Goal: Information Seeking & Learning: Learn about a topic

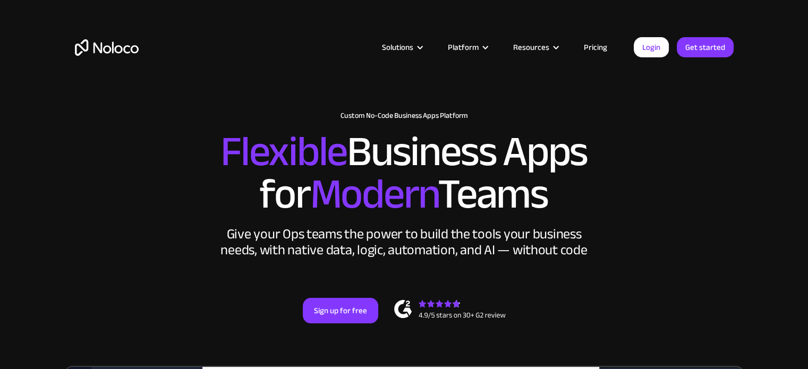
click at [596, 44] on link "Pricing" at bounding box center [596, 47] width 50 height 14
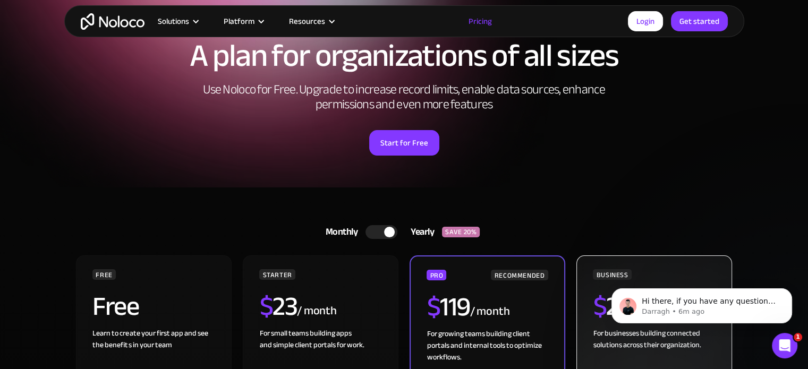
scroll to position [53, 0]
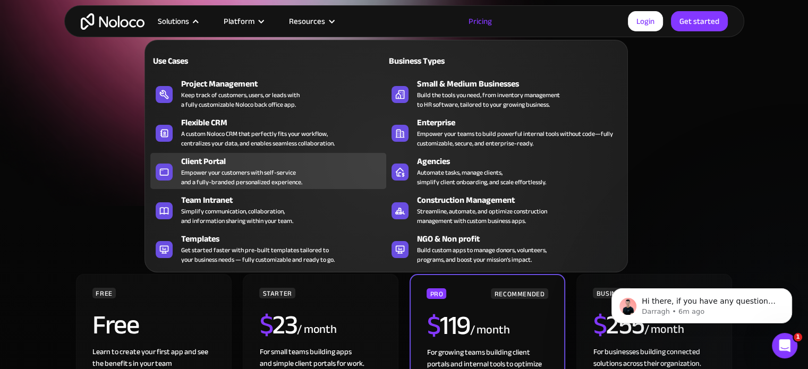
click at [213, 161] on div "Client Portal" at bounding box center [286, 161] width 210 height 13
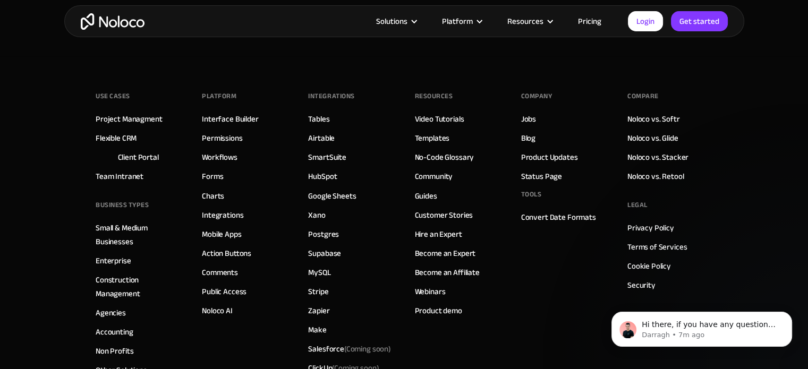
scroll to position [5900, 0]
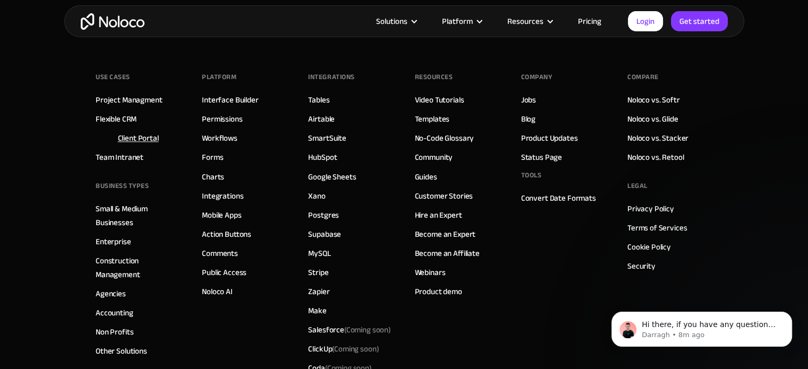
click at [139, 136] on link "Client Portal" at bounding box center [138, 138] width 41 height 14
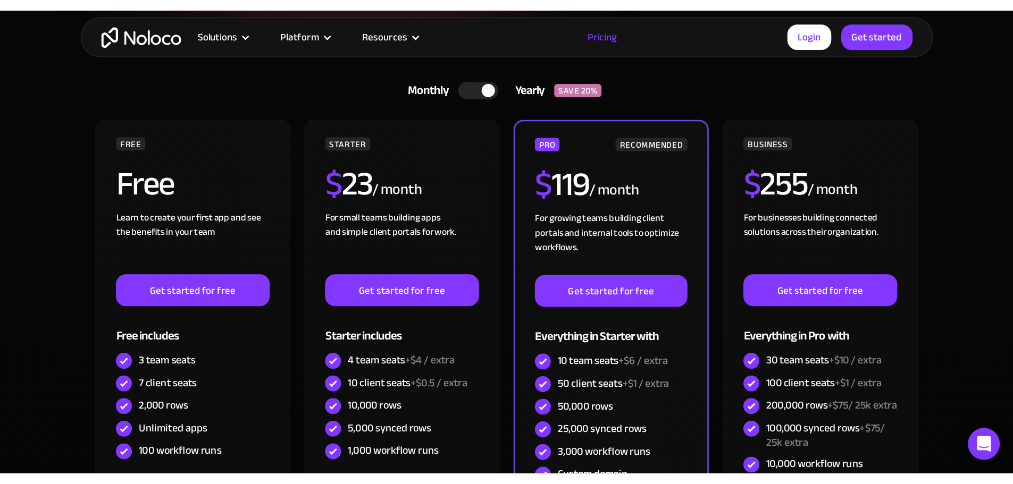
scroll to position [266, 0]
